Goal: Task Accomplishment & Management: Use online tool/utility

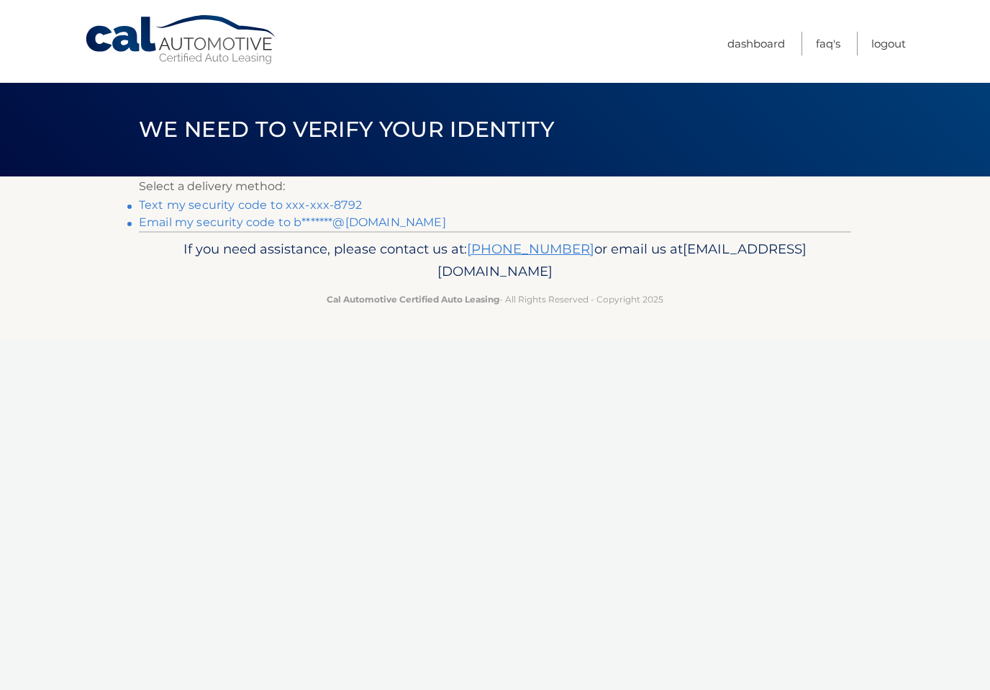
scroll to position [1, 0]
click at [181, 202] on link "Text my security code to xxx-xxx-8792" at bounding box center [250, 205] width 223 height 14
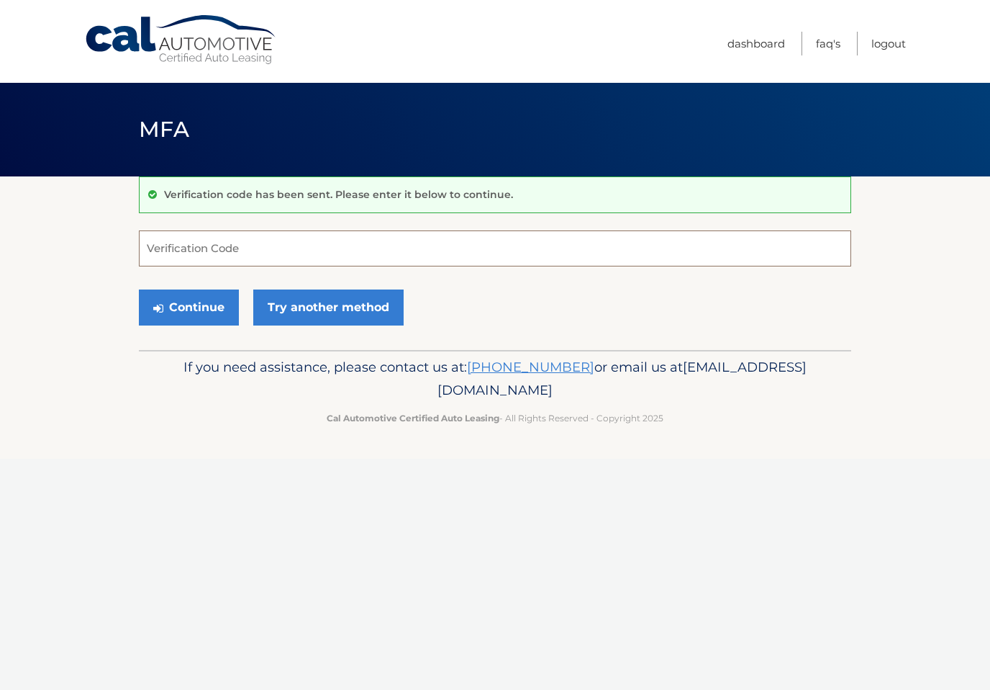
click at [154, 242] on input "Verification Code" at bounding box center [495, 248] width 713 height 36
type input "898329"
click at [161, 299] on button "Continue" at bounding box center [189, 307] width 100 height 36
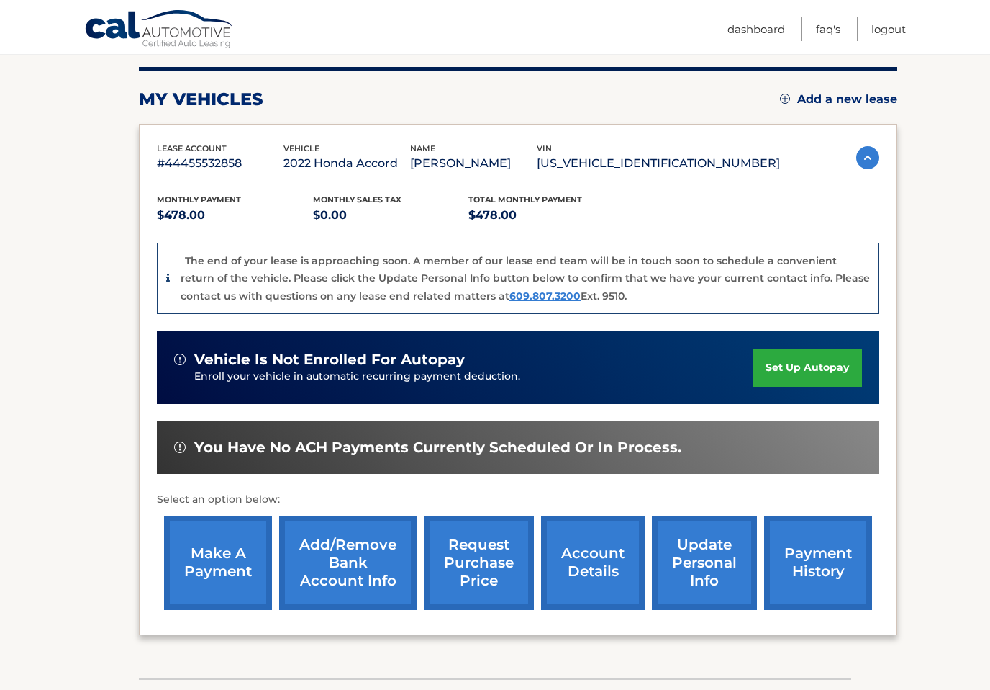
scroll to position [180, 0]
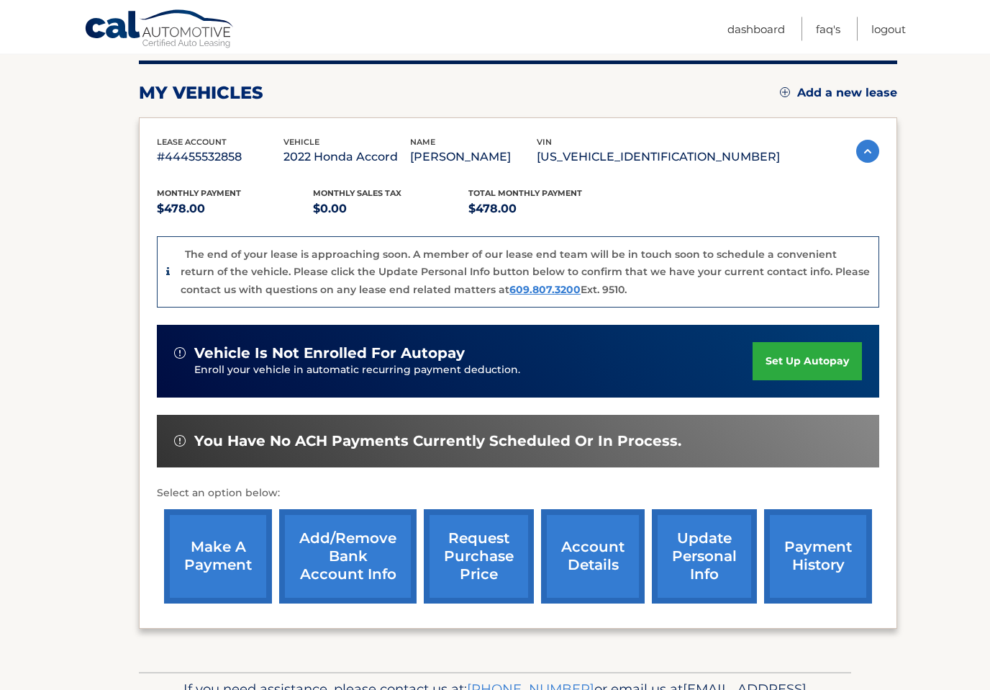
click at [464, 570] on link "request purchase price" at bounding box center [479, 557] width 110 height 94
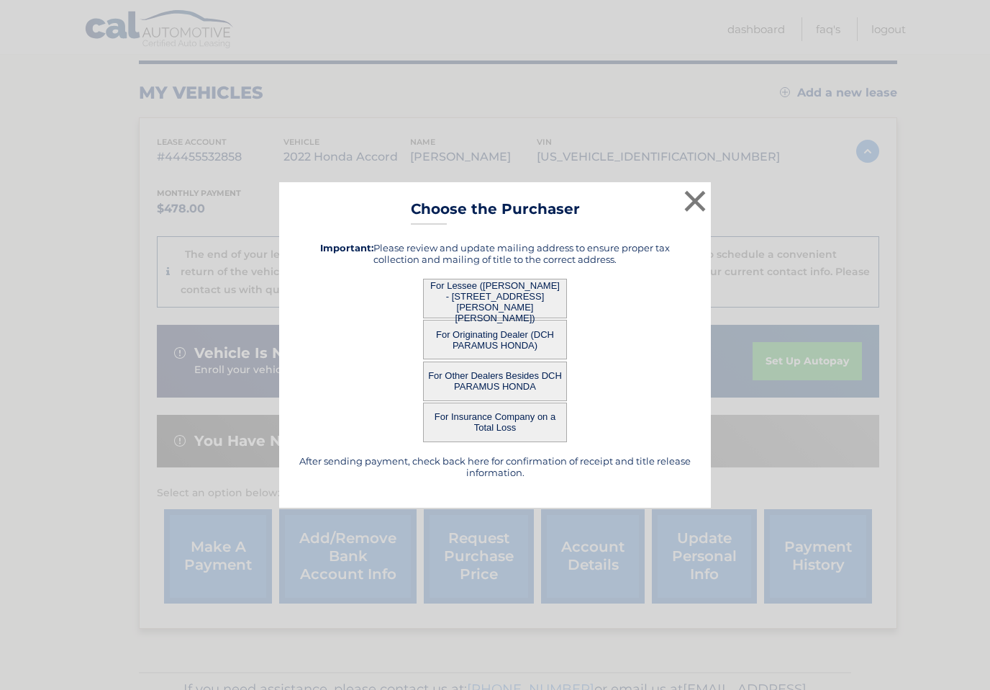
click at [441, 304] on button "For Lessee ([PERSON_NAME] - [STREET_ADDRESS][PERSON_NAME][PERSON_NAME])" at bounding box center [495, 299] width 144 height 40
click at [464, 310] on button "For Lessee ([PERSON_NAME] - [STREET_ADDRESS][PERSON_NAME][PERSON_NAME])" at bounding box center [495, 299] width 144 height 40
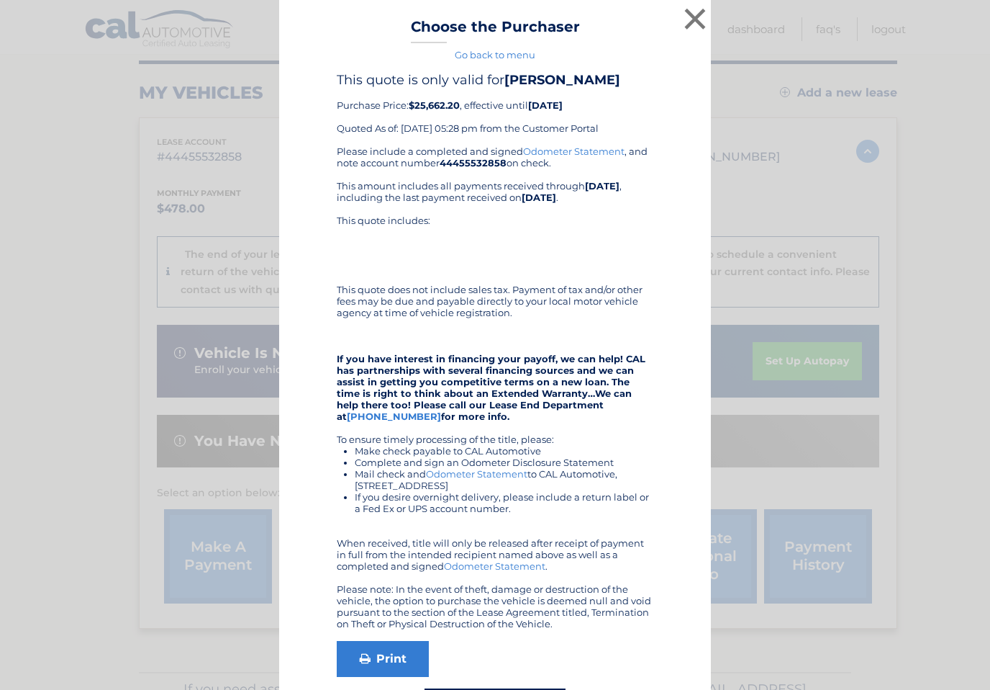
click at [695, 25] on button "×" at bounding box center [695, 18] width 29 height 29
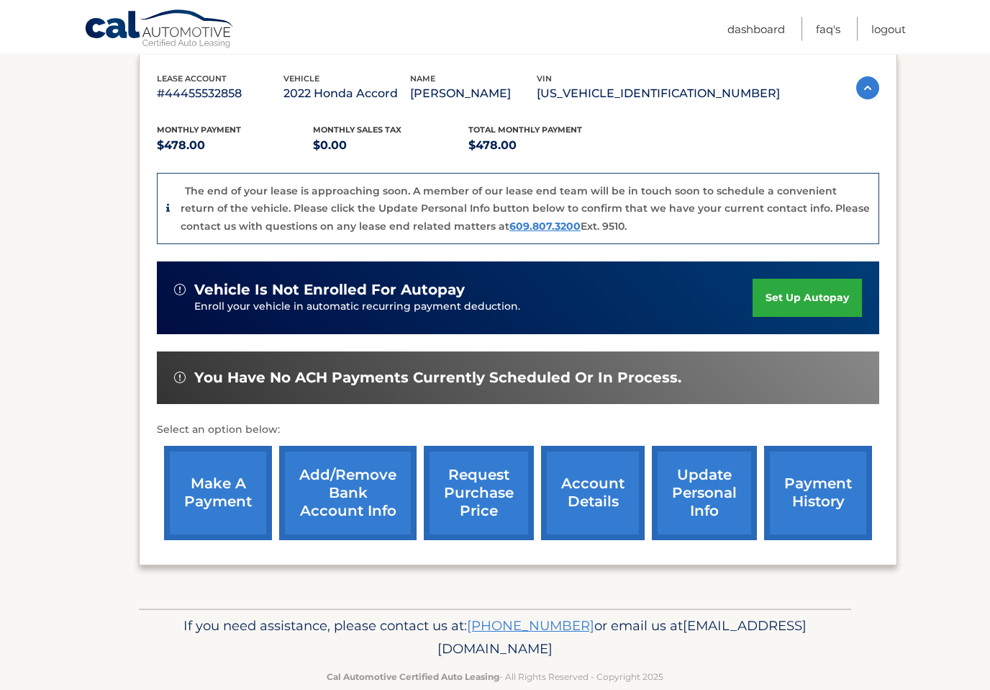
scroll to position [245, 0]
